Goal: Information Seeking & Learning: Find contact information

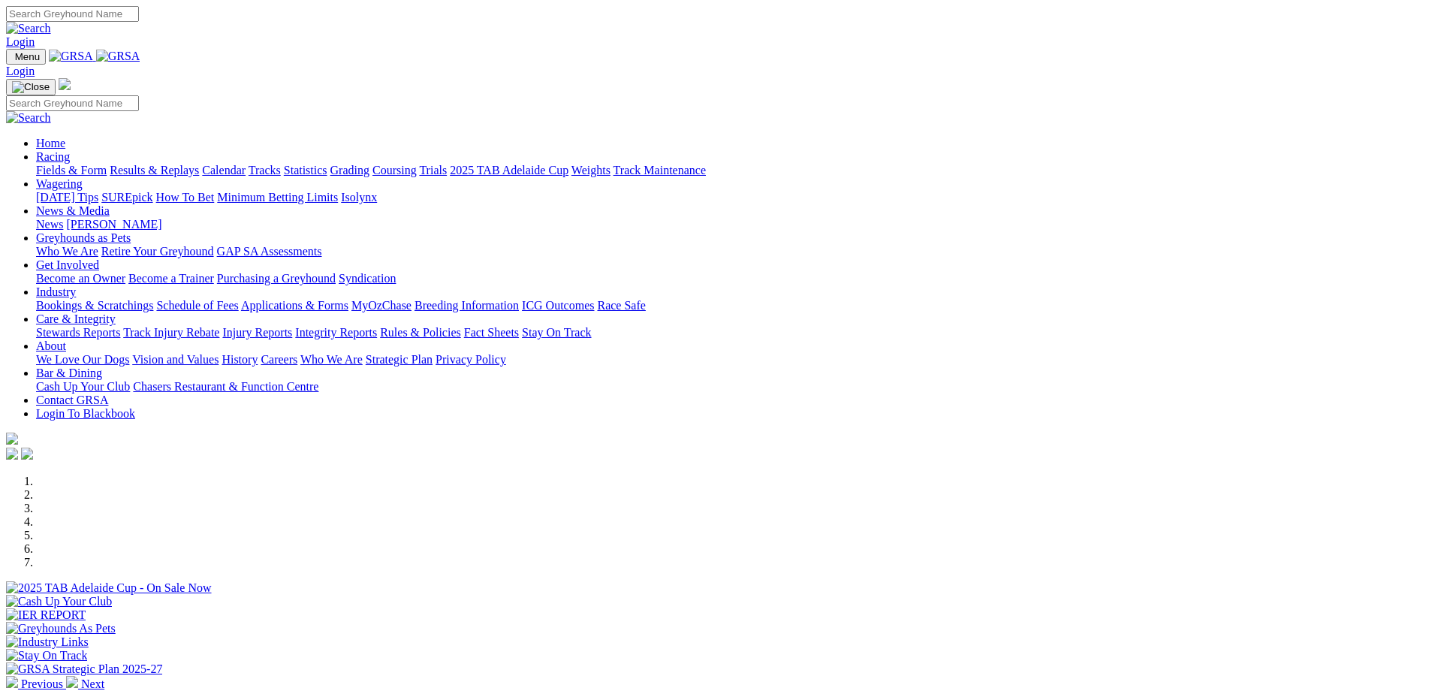
click at [363, 353] on link "Who We Are" at bounding box center [331, 359] width 62 height 13
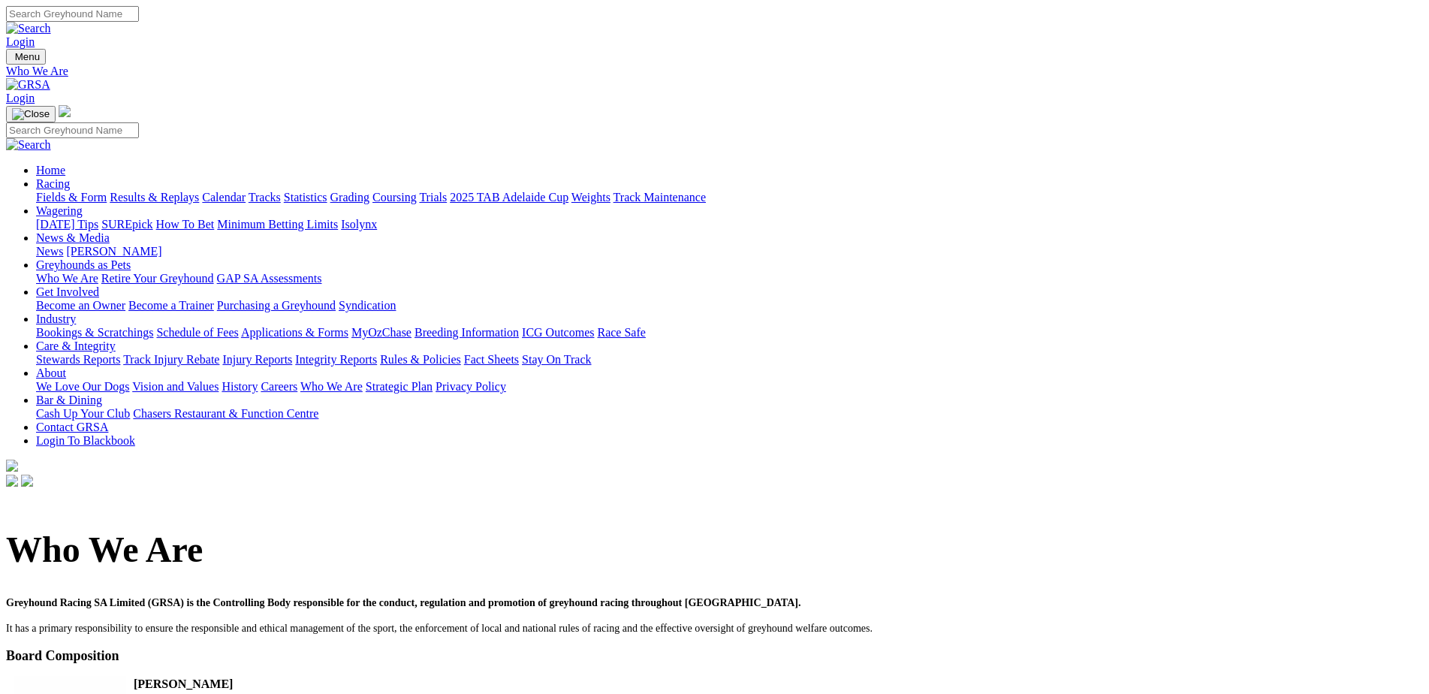
click at [108, 420] on link "Contact GRSA" at bounding box center [72, 426] width 72 height 13
